Goal: Transaction & Acquisition: Subscribe to service/newsletter

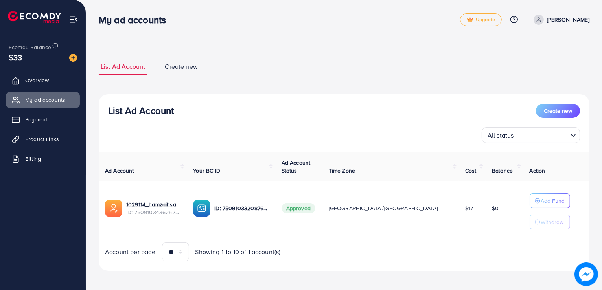
click at [571, 19] on link "[PERSON_NAME]" at bounding box center [560, 20] width 59 height 10
click at [540, 44] on span "Profile" at bounding box center [541, 46] width 18 height 9
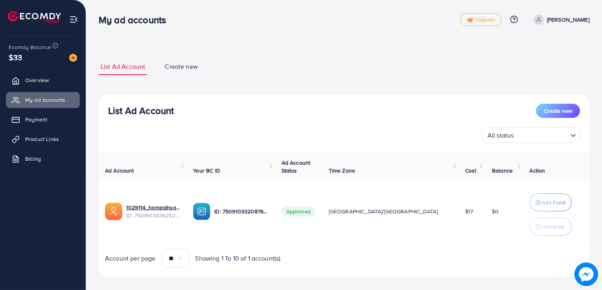
select select "********"
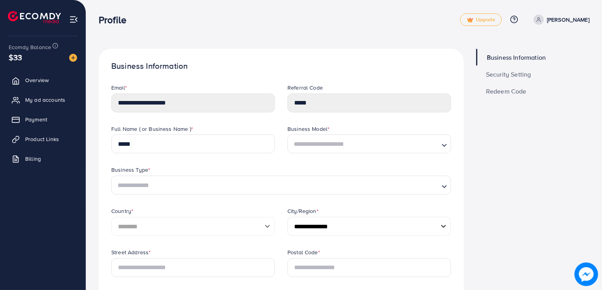
scroll to position [9, 0]
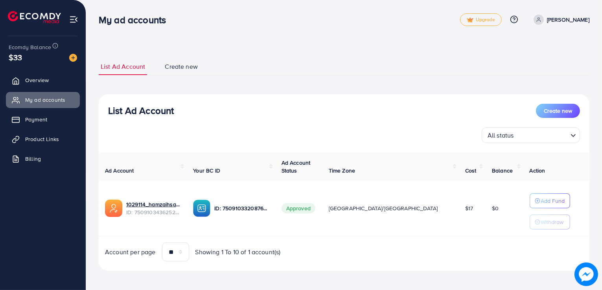
click at [436, 43] on div "**********" at bounding box center [344, 146] width 516 height 293
click at [579, 22] on p "[PERSON_NAME]" at bounding box center [568, 19] width 42 height 9
click at [539, 68] on span "Log out" at bounding box center [542, 64] width 21 height 9
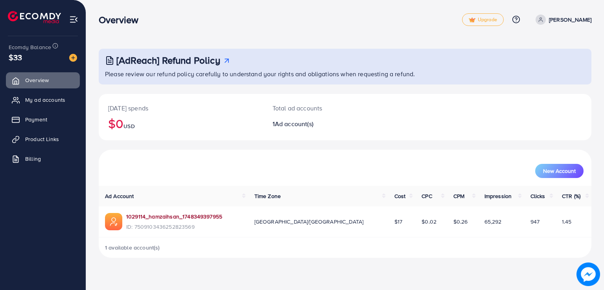
click at [174, 216] on link "1029114_hamzaihsan_1748349397955" at bounding box center [174, 217] width 96 height 8
click at [39, 156] on span "Billing" at bounding box center [35, 159] width 16 height 8
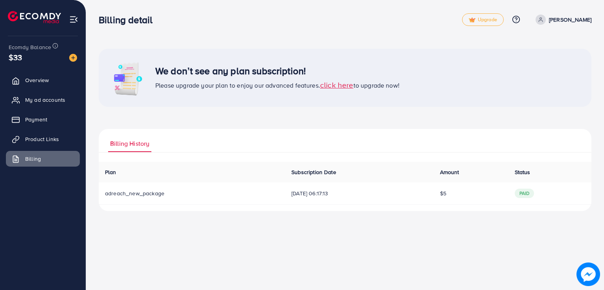
click at [334, 85] on span "click here" at bounding box center [336, 84] width 33 height 11
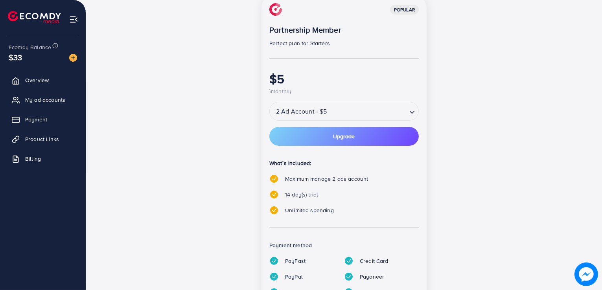
scroll to position [121, 0]
click at [389, 140] on button "Upgrade" at bounding box center [345, 136] width 150 height 19
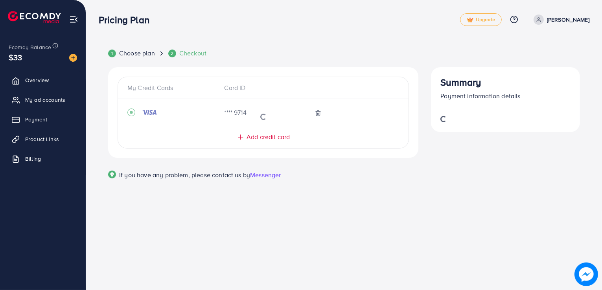
scroll to position [0, 0]
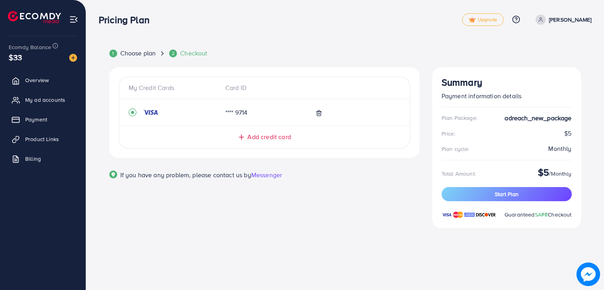
click at [262, 109] on div "**** 9714" at bounding box center [253, 112] width 68 height 9
click at [246, 115] on div "**** 9714" at bounding box center [253, 112] width 68 height 9
click at [317, 115] on icon at bounding box center [319, 113] width 6 height 6
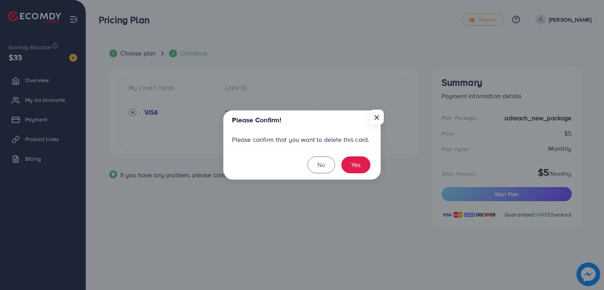
click at [354, 155] on footer "No Yes" at bounding box center [301, 165] width 157 height 31
click at [354, 157] on button "Yes" at bounding box center [356, 165] width 29 height 17
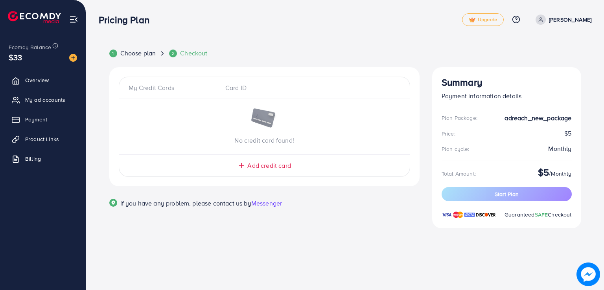
click at [270, 164] on span "Add credit card" at bounding box center [268, 165] width 43 height 9
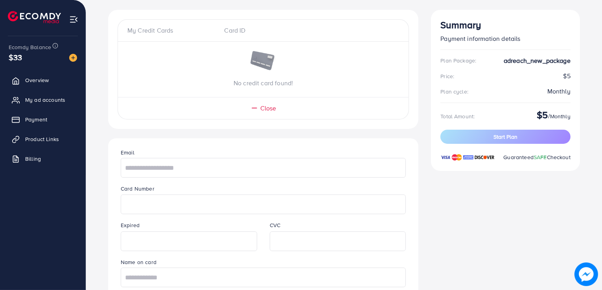
scroll to position [61, 0]
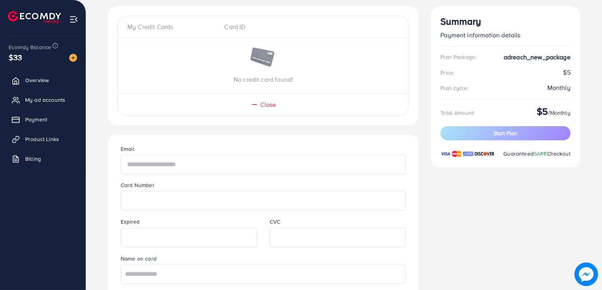
click at [286, 166] on input "text" at bounding box center [263, 165] width 285 height 20
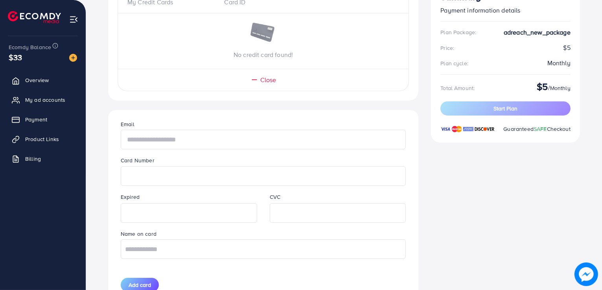
scroll to position [87, 0]
click at [226, 140] on input "text" at bounding box center [263, 139] width 285 height 20
click at [200, 258] on input "text" at bounding box center [263, 249] width 285 height 20
type input "*"
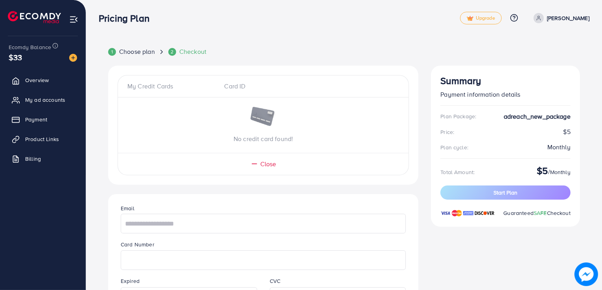
scroll to position [0, 0]
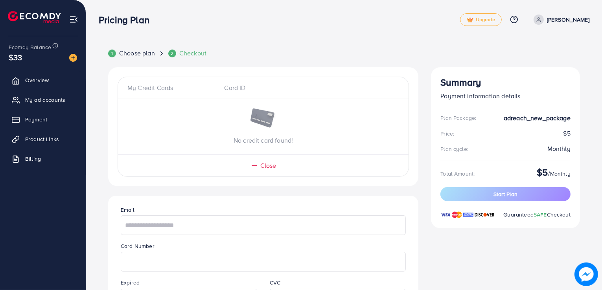
type input "**********"
click at [183, 232] on input "text" at bounding box center [263, 226] width 285 height 20
type input "*"
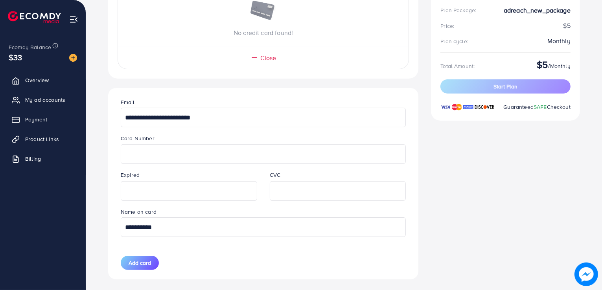
scroll to position [108, 0]
type input "**********"
click at [150, 266] on span "Add card" at bounding box center [140, 263] width 22 height 8
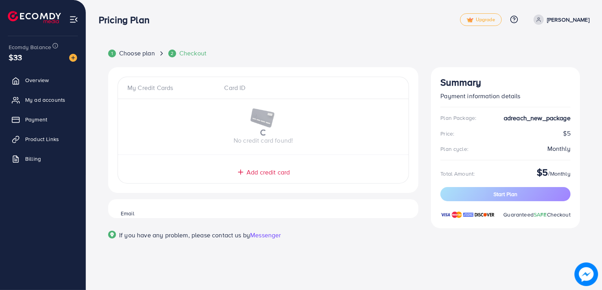
scroll to position [0, 0]
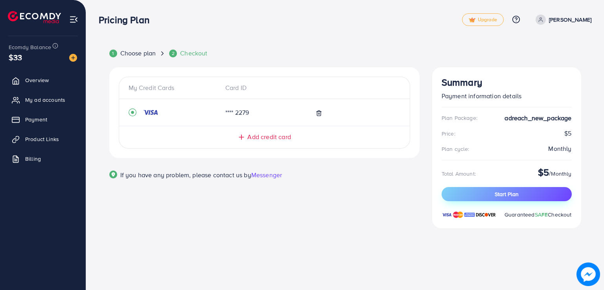
click at [479, 191] on button "Start Plan" at bounding box center [507, 194] width 130 height 14
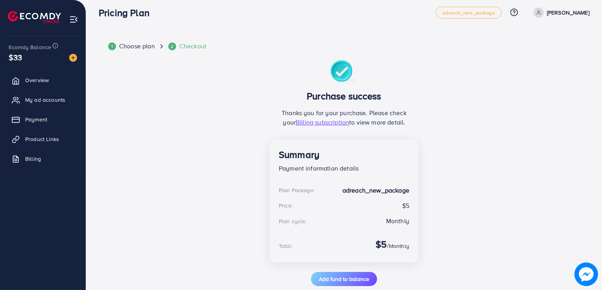
scroll to position [22, 0]
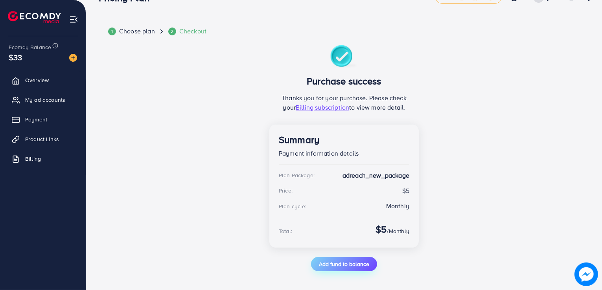
click at [324, 265] on span "Add fund to balance" at bounding box center [344, 264] width 50 height 8
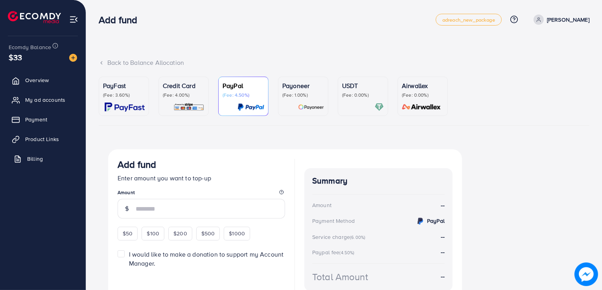
click at [38, 153] on link "Billing" at bounding box center [43, 159] width 74 height 16
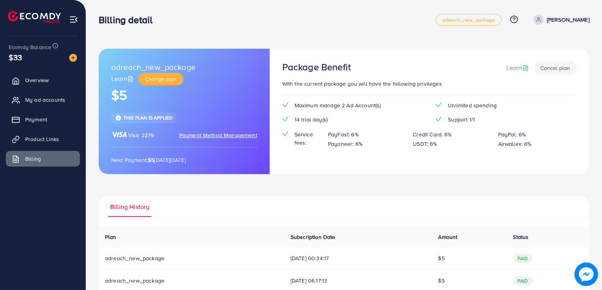
click at [338, 21] on div "Billing detail" at bounding box center [267, 19] width 337 height 11
